Goal: Information Seeking & Learning: Learn about a topic

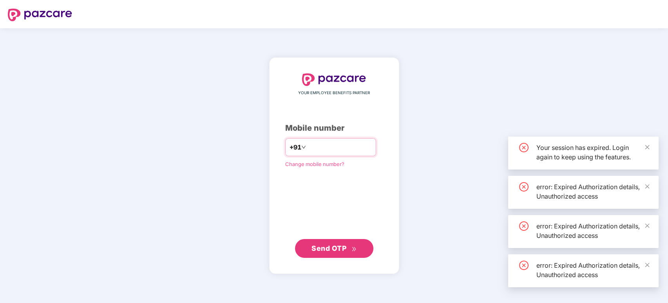
click at [348, 140] on div "+91" at bounding box center [330, 147] width 91 height 18
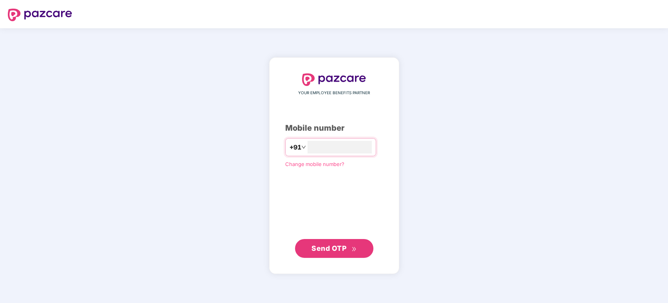
type input "**********"
click at [352, 245] on span "Send OTP" at bounding box center [334, 248] width 45 height 11
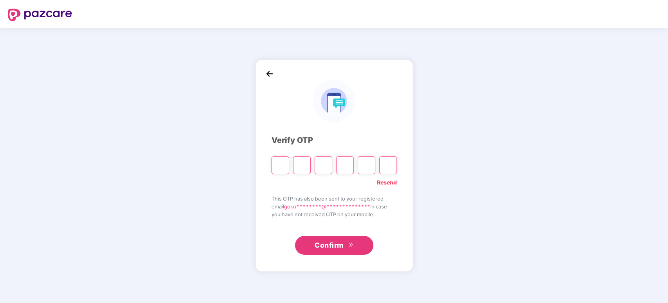
type input "*"
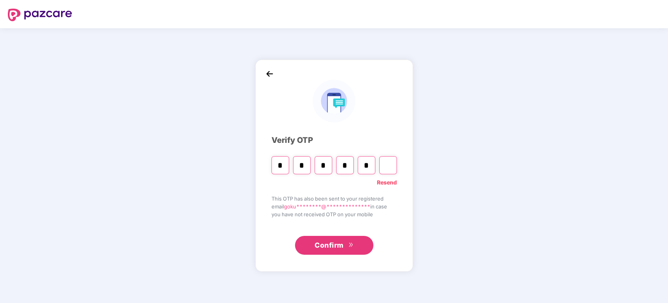
type input "*"
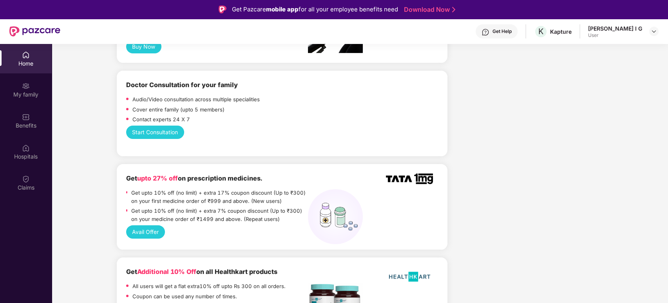
scroll to position [392, 0]
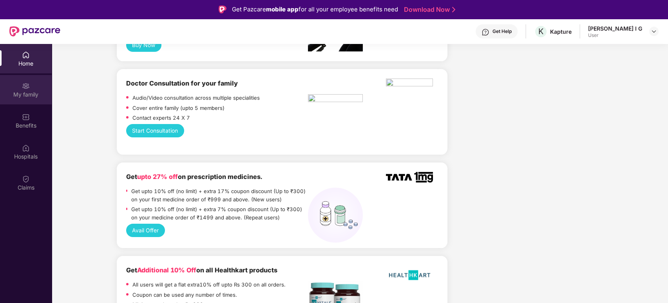
click at [19, 90] on div "My family" at bounding box center [26, 89] width 52 height 29
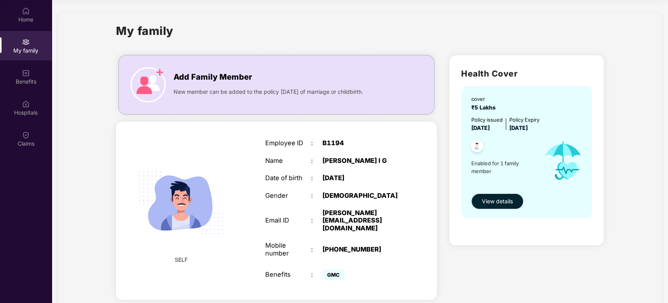
click at [497, 205] on button "View details" at bounding box center [498, 201] width 52 height 16
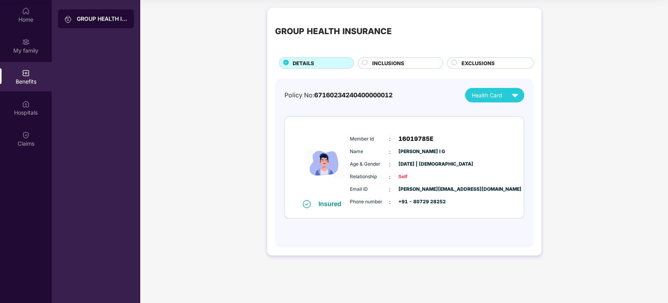
click at [417, 65] on div "INCLUSIONS" at bounding box center [404, 63] width 71 height 9
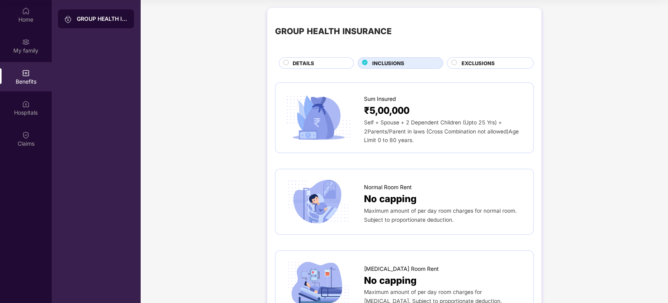
click at [467, 64] on span "EXCLUSIONS" at bounding box center [478, 63] width 33 height 8
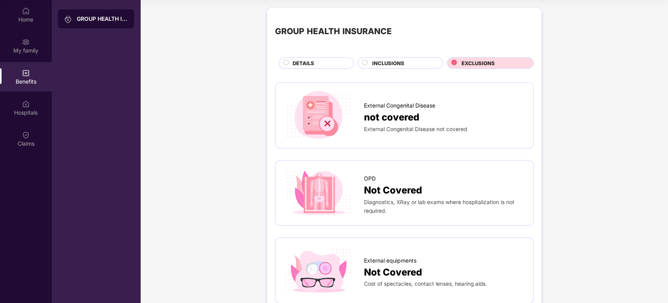
click at [301, 65] on span "DETAILS" at bounding box center [304, 63] width 22 height 8
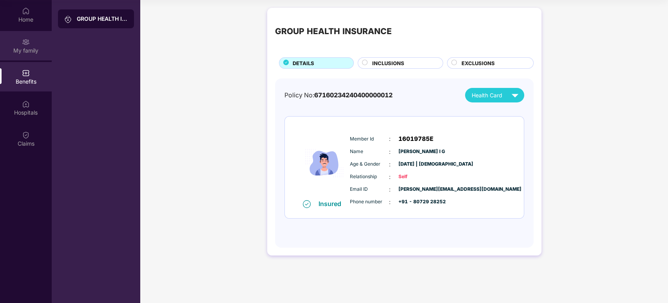
click at [31, 51] on div "My family" at bounding box center [26, 51] width 52 height 8
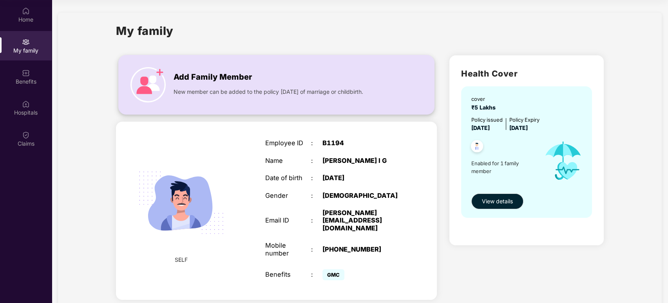
click at [353, 98] on div "Add Family Member New member can be added to the policy [DATE] of marriage or c…" at bounding box center [277, 84] width 316 height 43
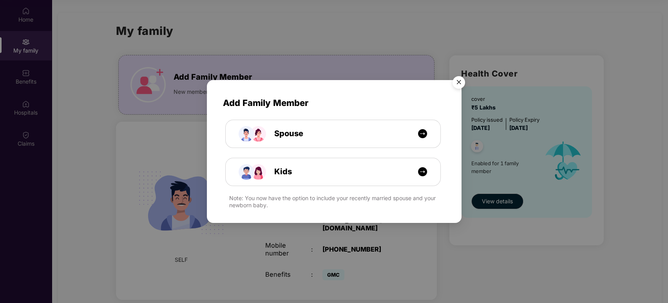
click at [457, 80] on img "Close" at bounding box center [459, 84] width 22 height 22
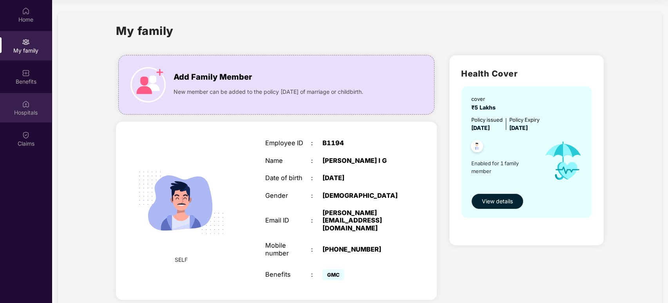
click at [31, 107] on div "Hospitals" at bounding box center [26, 107] width 52 height 29
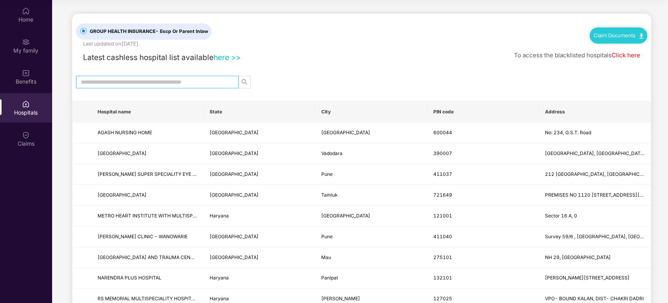
click at [151, 82] on input "text" at bounding box center [154, 82] width 147 height 9
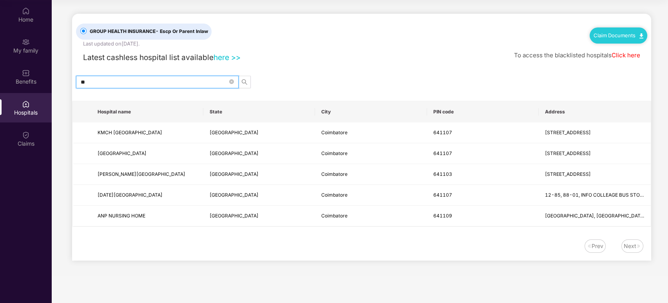
type input "*"
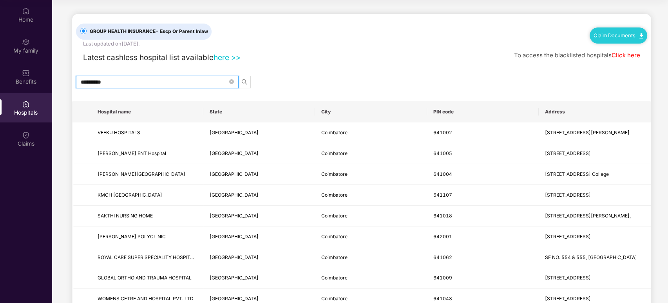
type input "**********"
click at [224, 57] on link "here >>" at bounding box center [227, 57] width 27 height 9
click at [638, 35] on link "Claim Documents" at bounding box center [619, 35] width 50 height 6
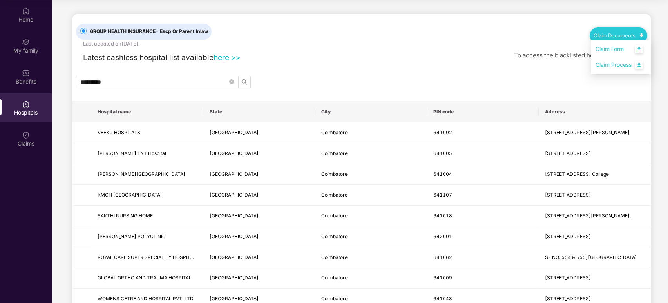
click at [618, 49] on link "Claim Form" at bounding box center [621, 49] width 51 height 17
click at [618, 37] on link "Claim Documents" at bounding box center [619, 35] width 50 height 6
click at [617, 64] on link "Claim Process" at bounding box center [621, 64] width 51 height 17
click at [283, 85] on div "**********" at bounding box center [361, 82] width 579 height 13
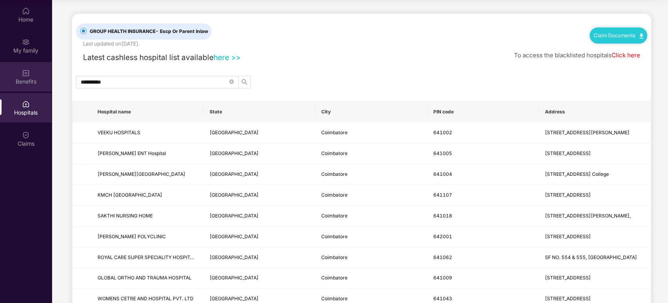
click at [24, 89] on div "Benefits" at bounding box center [26, 76] width 52 height 29
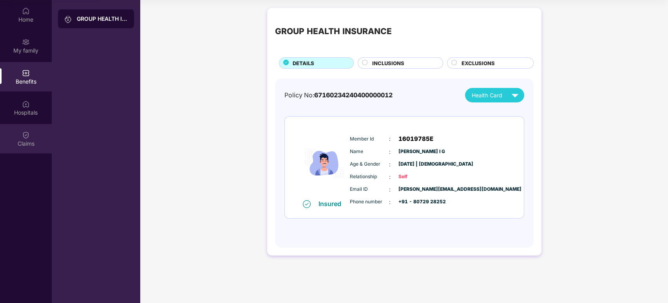
click at [30, 141] on div "Claims" at bounding box center [26, 144] width 52 height 8
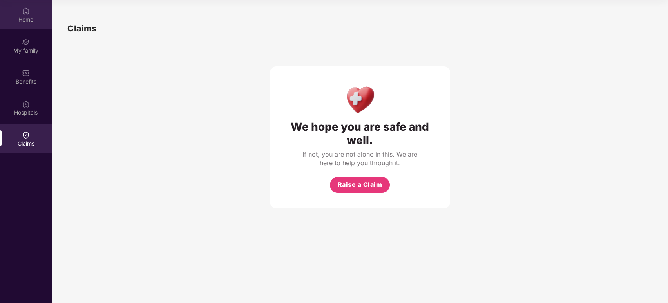
click at [31, 20] on div "Home" at bounding box center [26, 20] width 52 height 8
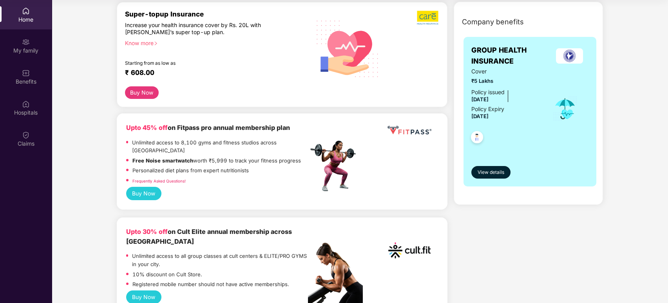
scroll to position [131, 0]
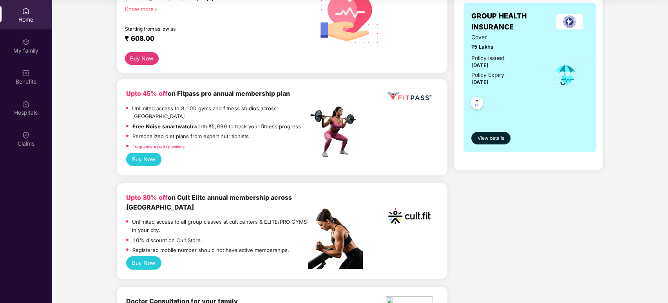
click at [207, 132] on p "Personalized diet plans from expert nutritionists" at bounding box center [191, 136] width 116 height 8
click at [187, 84] on div "Upto 45% off on Fitpass pro annual membership plan Unlimited access to 8,100 gy…" at bounding box center [282, 127] width 331 height 96
drag, startPoint x: 178, startPoint y: 96, endPoint x: 211, endPoint y: 96, distance: 33.7
click at [211, 96] on b "Upto 45% off on Fitpass pro annual membership plan" at bounding box center [208, 93] width 164 height 8
copy b "Fitpass pro"
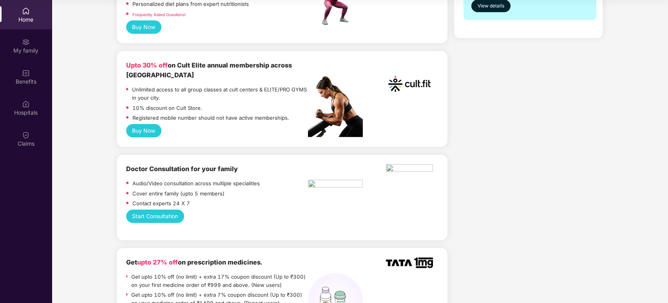
scroll to position [305, 0]
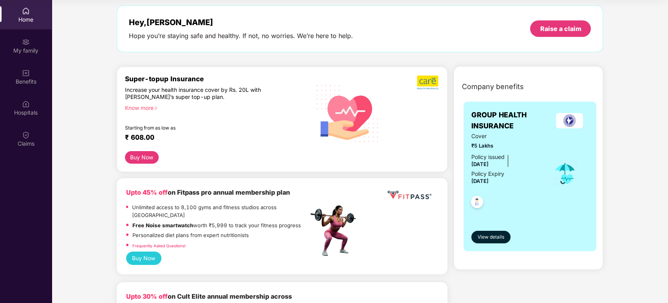
scroll to position [0, 0]
